Goal: Task Accomplishment & Management: Complete application form

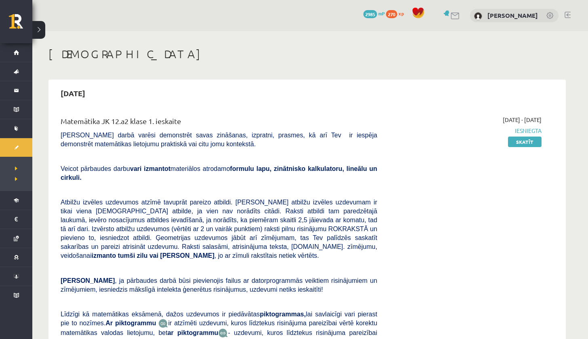
click at [523, 148] on div "[DATE] - [DATE] Iesniegta Skatīt" at bounding box center [465, 252] width 164 height 273
click at [523, 143] on link "Skatīt" at bounding box center [525, 142] width 34 height 11
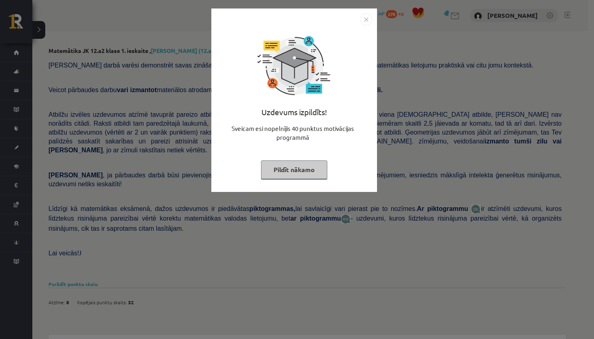
click at [288, 166] on button "Pildīt nākamo" at bounding box center [294, 169] width 66 height 19
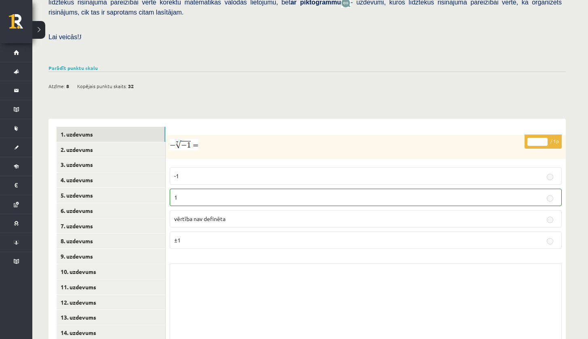
scroll to position [238, 0]
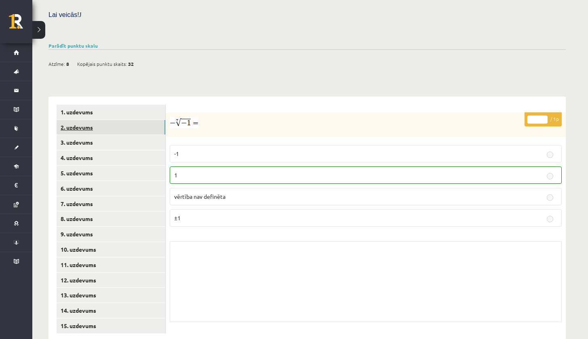
click at [99, 120] on link "2. uzdevums" at bounding box center [111, 127] width 109 height 15
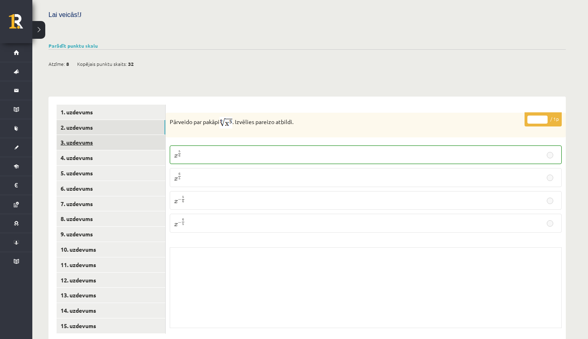
click at [108, 135] on link "3. uzdevums" at bounding box center [111, 142] width 109 height 15
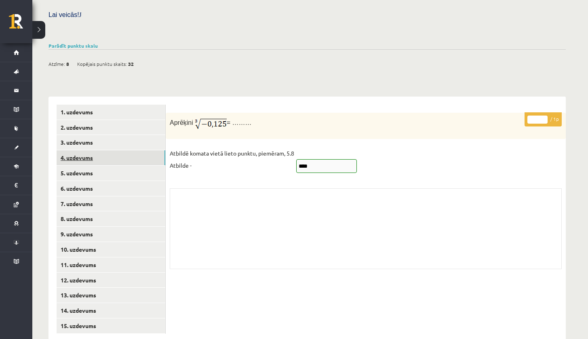
click at [109, 150] on link "4. uzdevums" at bounding box center [111, 157] width 109 height 15
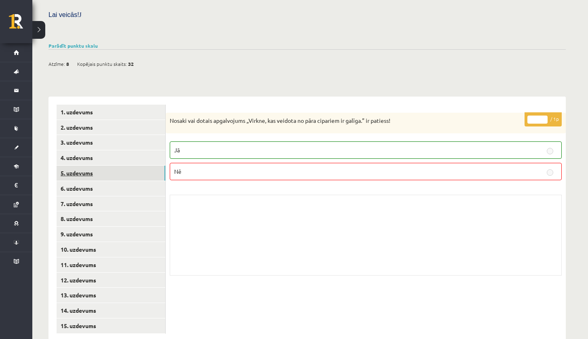
click at [130, 166] on link "5. uzdevums" at bounding box center [111, 173] width 109 height 15
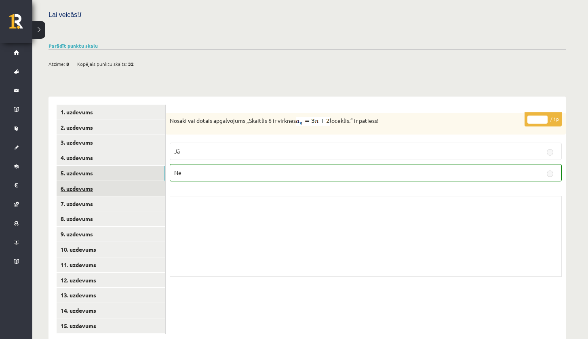
click at [135, 181] on link "6. uzdevums" at bounding box center [111, 188] width 109 height 15
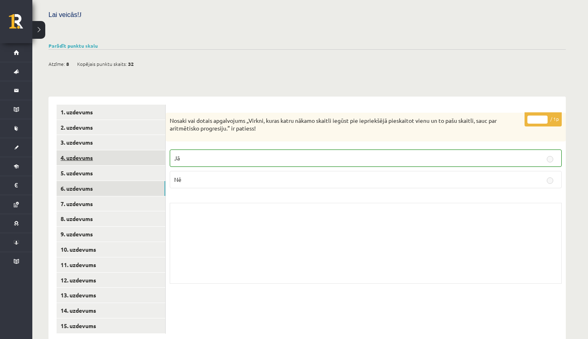
click at [153, 150] on link "4. uzdevums" at bounding box center [111, 157] width 109 height 15
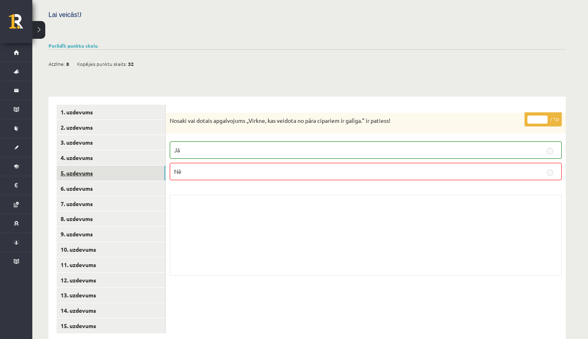
click at [135, 166] on link "5. uzdevums" at bounding box center [111, 173] width 109 height 15
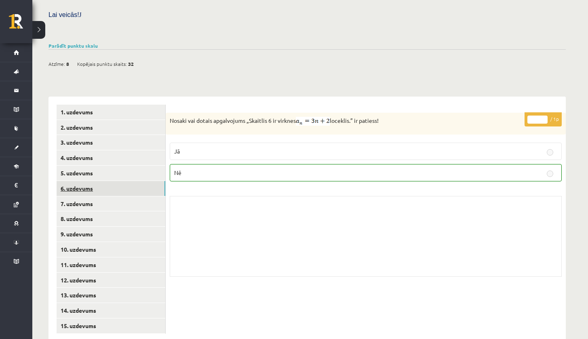
click at [135, 181] on link "6. uzdevums" at bounding box center [111, 188] width 109 height 15
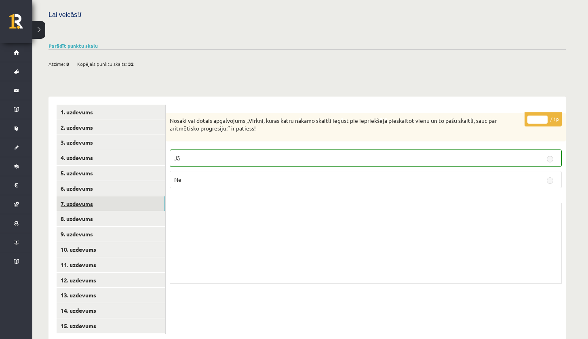
click at [122, 196] on link "7. uzdevums" at bounding box center [111, 203] width 109 height 15
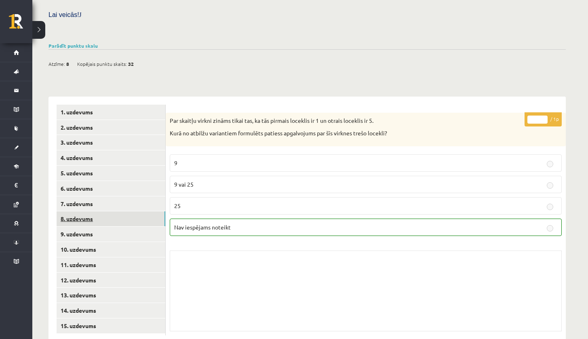
click at [124, 211] on link "8. uzdevums" at bounding box center [111, 218] width 109 height 15
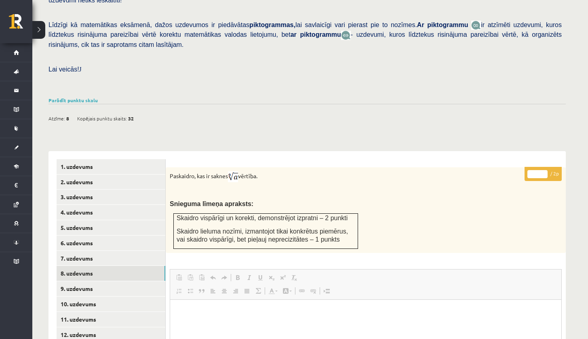
scroll to position [179, 0]
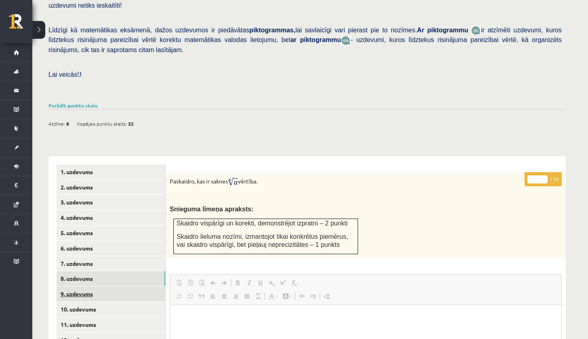
click at [141, 287] on link "9. uzdevums" at bounding box center [111, 294] width 109 height 15
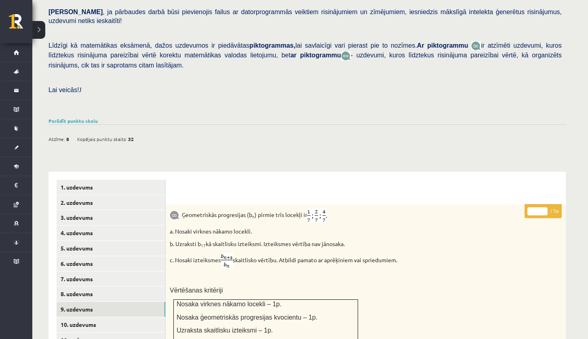
scroll to position [255, 0]
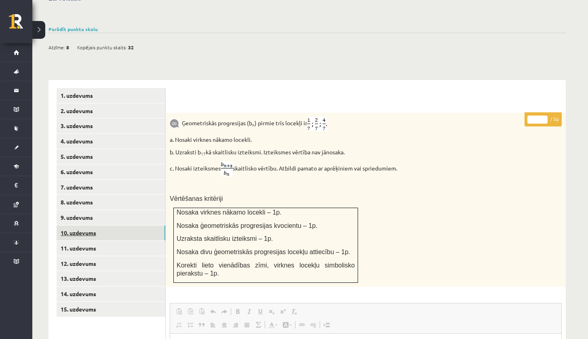
click at [108, 226] on link "10. uzdevums" at bounding box center [111, 233] width 109 height 15
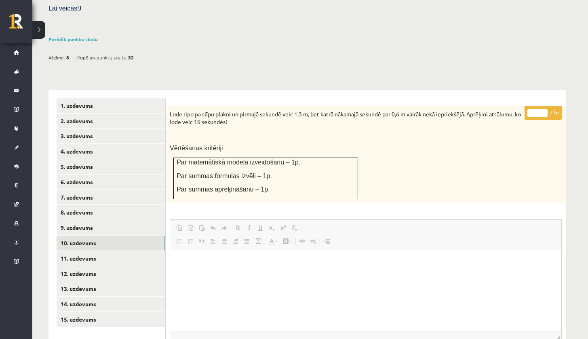
scroll to position [203, 0]
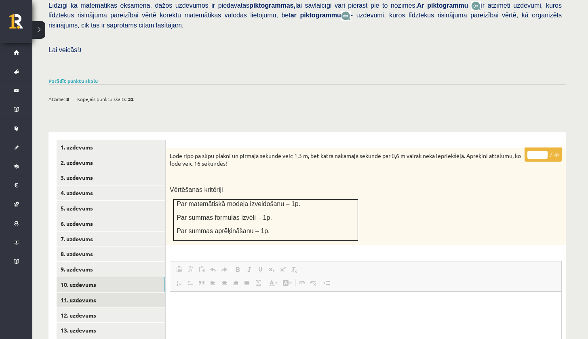
click at [115, 293] on link "11. uzdevums" at bounding box center [111, 300] width 109 height 15
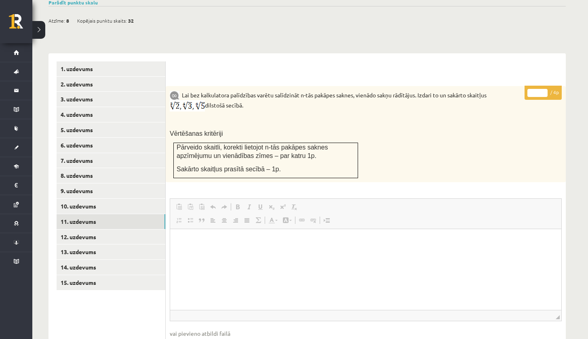
scroll to position [283, 0]
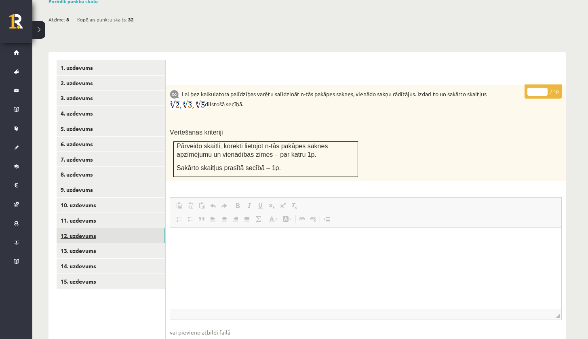
click at [131, 228] on link "12. uzdevums" at bounding box center [111, 235] width 109 height 15
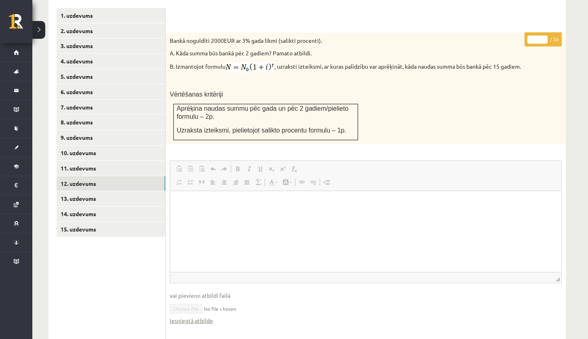
scroll to position [331, 0]
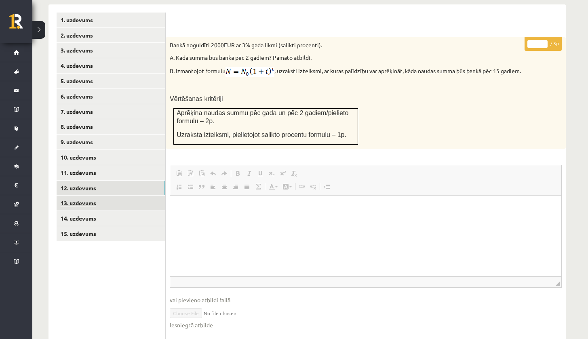
click at [152, 196] on link "13. uzdevums" at bounding box center [111, 203] width 109 height 15
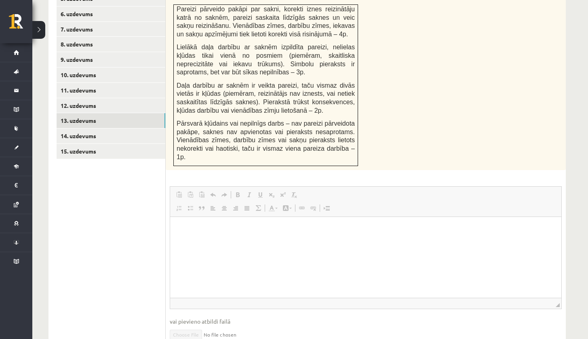
scroll to position [262, 0]
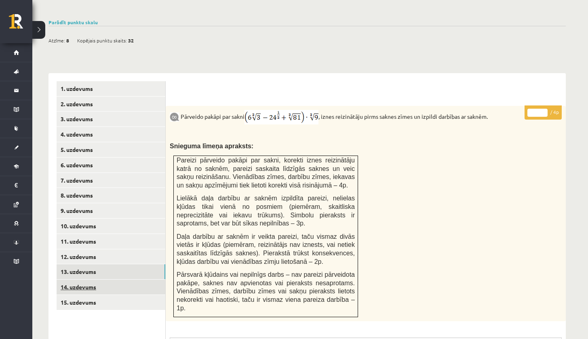
click at [158, 280] on link "14. uzdevums" at bounding box center [111, 287] width 109 height 15
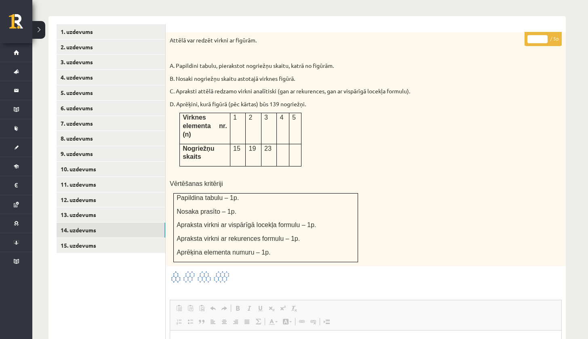
scroll to position [320, 0]
click at [120, 237] on link "15. uzdevums" at bounding box center [111, 244] width 109 height 15
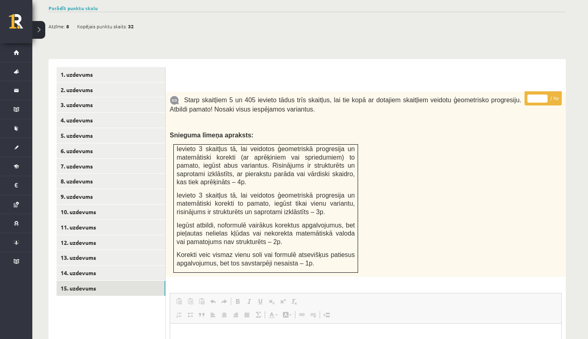
scroll to position [203, 0]
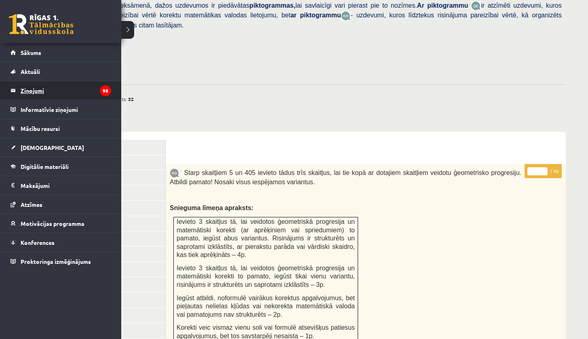
click at [65, 89] on legend "Ziņojumi 98" at bounding box center [66, 90] width 91 height 19
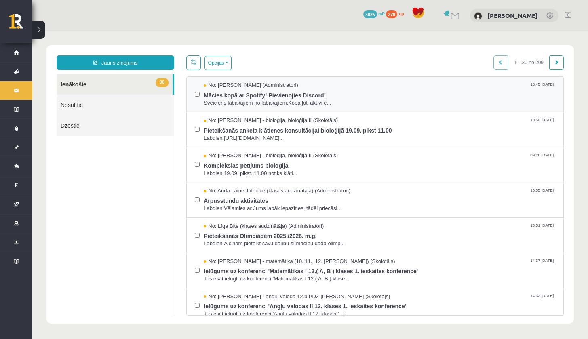
click at [315, 92] on span "Mācies kopā ar Spotify! Pievienojies Discord!" at bounding box center [380, 94] width 352 height 10
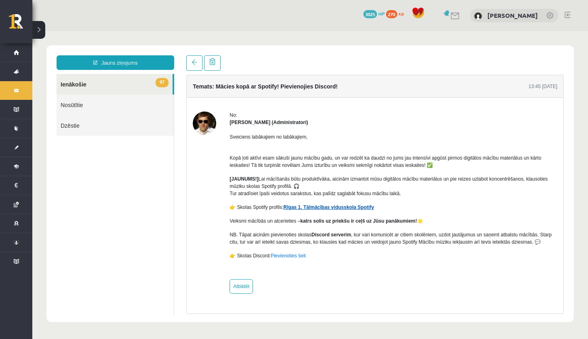
click at [341, 208] on link "Rīgas 1. Tālmācības vidusskola Spotify" at bounding box center [328, 208] width 91 height 6
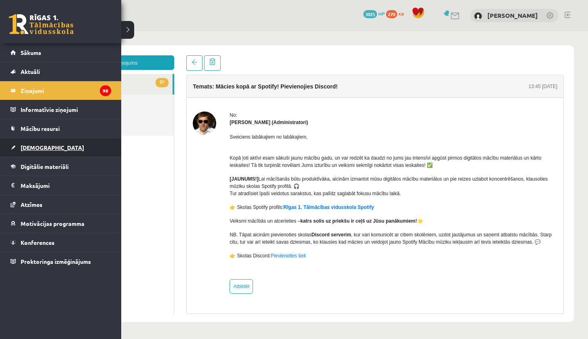
click at [29, 153] on link "[DEMOGRAPHIC_DATA]" at bounding box center [61, 147] width 101 height 19
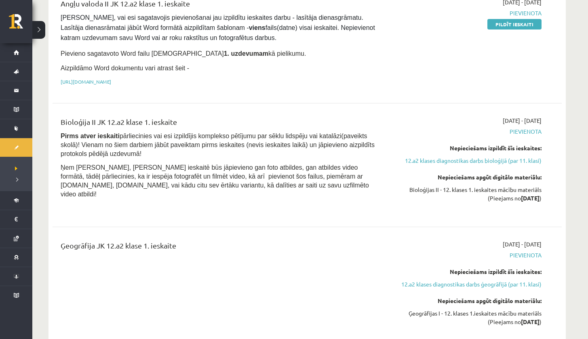
scroll to position [262, 0]
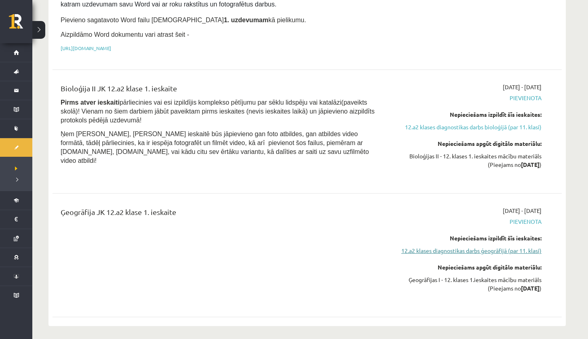
click at [467, 247] on link "12.a2 klases diagnostikas darbs ģeogrāfijā (par 11. klasi)" at bounding box center [465, 251] width 152 height 8
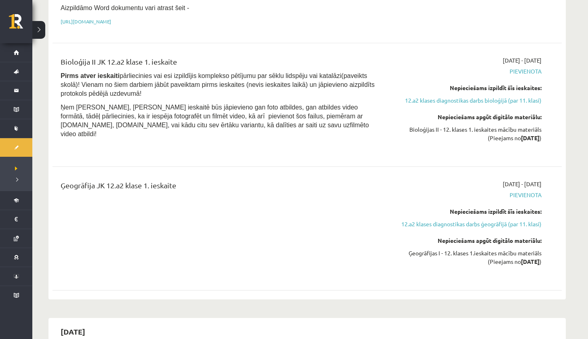
scroll to position [336, 0]
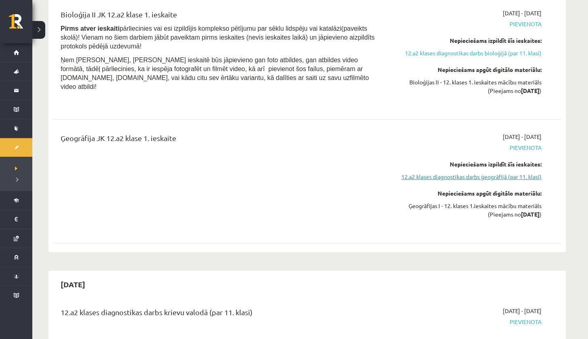
click at [480, 174] on link "12.a2 klases diagnostikas darbs ģeogrāfijā (par 11. klasi)" at bounding box center [465, 177] width 152 height 8
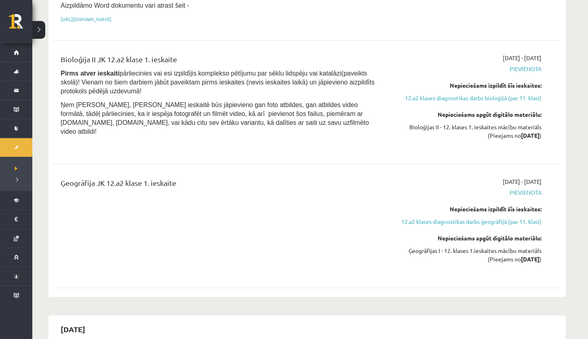
scroll to position [282, 0]
